Goal: Navigation & Orientation: Find specific page/section

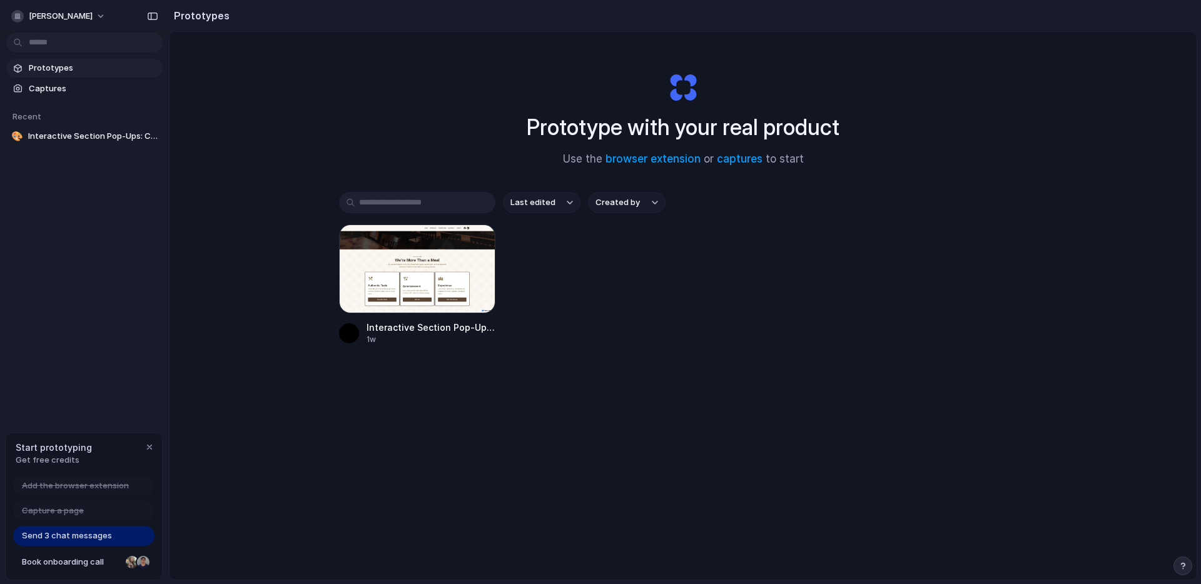
click at [326, 99] on div "Prototype with your real product Use the browser extension or captures to start…" at bounding box center [683, 339] width 1027 height 614
click at [472, 46] on div "Prototype with your real product Use the browser extension or captures to start…" at bounding box center [683, 339] width 1027 height 614
click at [709, 248] on div "Interactive Section Pop-Ups: Casa De Pancho 1w" at bounding box center [683, 285] width 688 height 121
click at [949, 273] on div "Interactive Section Pop-Ups: Casa De Pancho 1w" at bounding box center [683, 285] width 688 height 121
click at [929, 270] on div "Interactive Section Pop-Ups: Casa De Pancho 1w" at bounding box center [683, 285] width 688 height 121
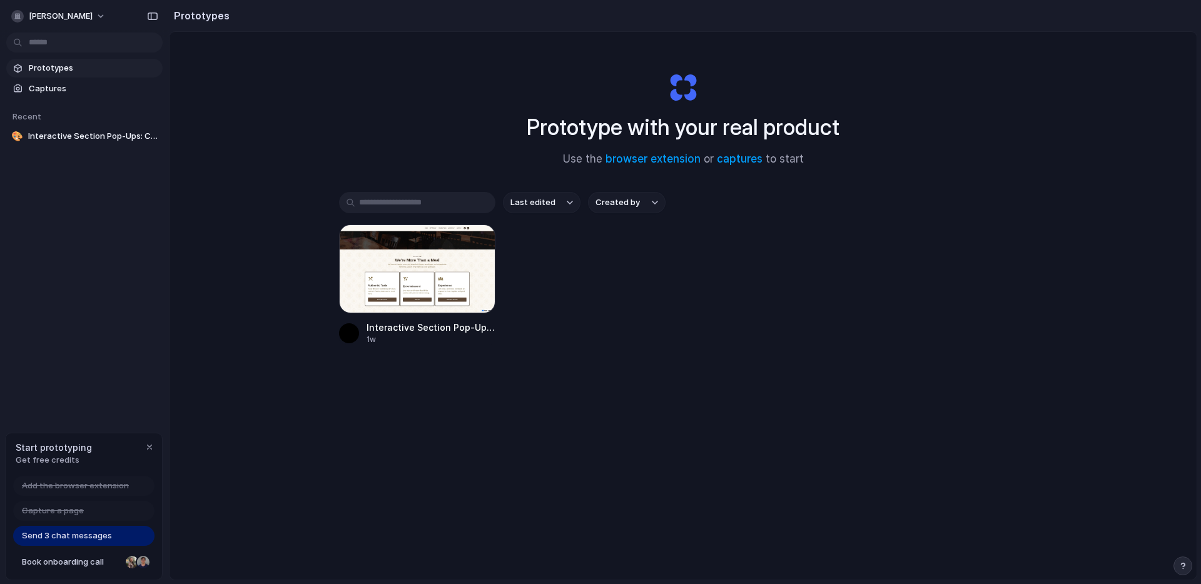
click at [357, 124] on div "Prototype with your real product Use the browser extension or captures to start…" at bounding box center [683, 339] width 1027 height 614
click at [360, 126] on div "Prototype with your real product Use the browser extension or captures to start…" at bounding box center [683, 339] width 1027 height 614
click at [999, 208] on div "Last edited Created by" at bounding box center [683, 202] width 688 height 21
click at [1020, 176] on div "Prototype with your real product Use the browser extension or captures to start…" at bounding box center [683, 339] width 1027 height 614
click at [1006, 111] on div "Prototype with your real product Use the browser extension or captures to start…" at bounding box center [683, 339] width 1027 height 614
